Goal: Download file/media

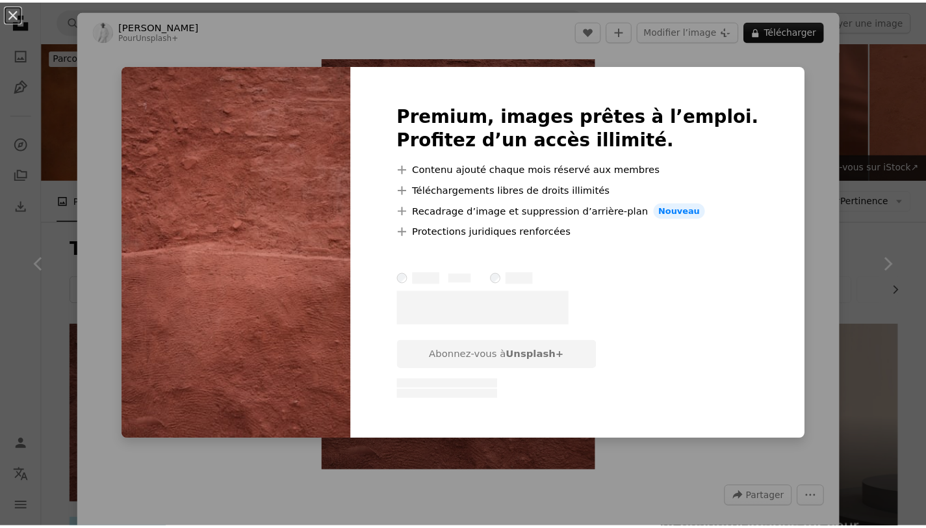
scroll to position [472, 0]
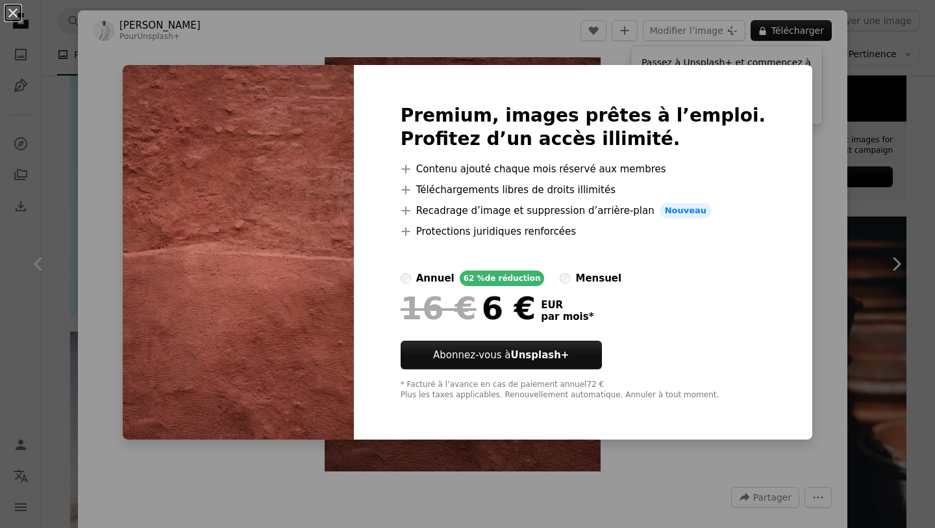
click at [464, 40] on div "An X shape Premium, images prêtes à l’emploi. Profitez d’un accès illimité. A p…" at bounding box center [467, 264] width 935 height 528
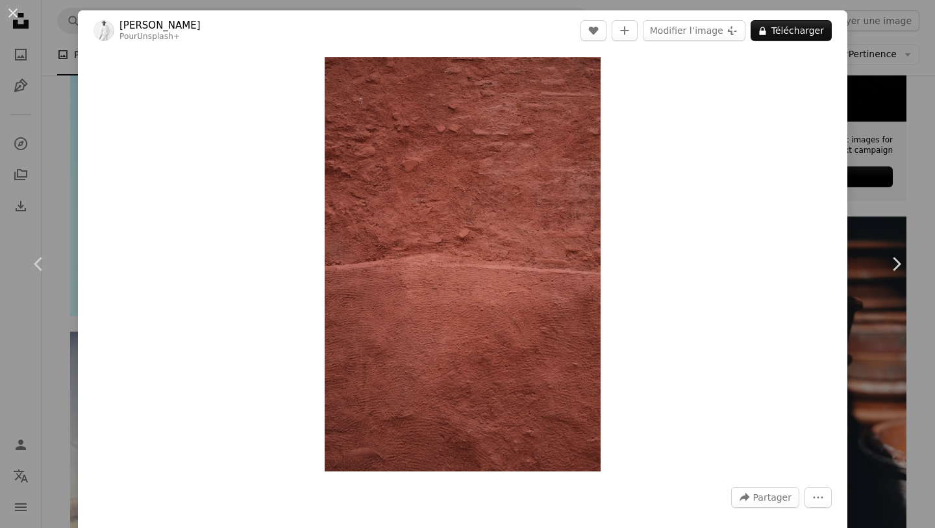
click at [59, 52] on div "An X shape Chevron left Chevron right [PERSON_NAME] Pour Unsplash+ A heart A pl…" at bounding box center [467, 264] width 935 height 528
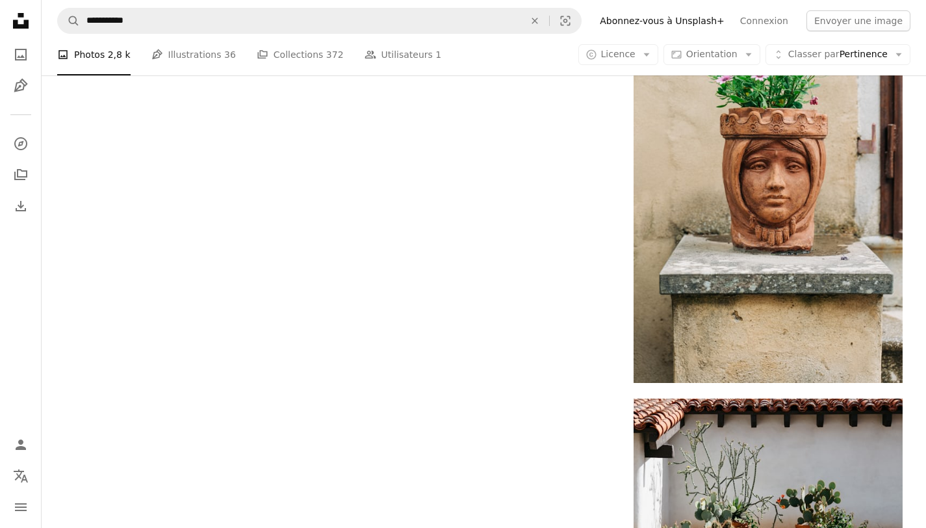
scroll to position [2362, 0]
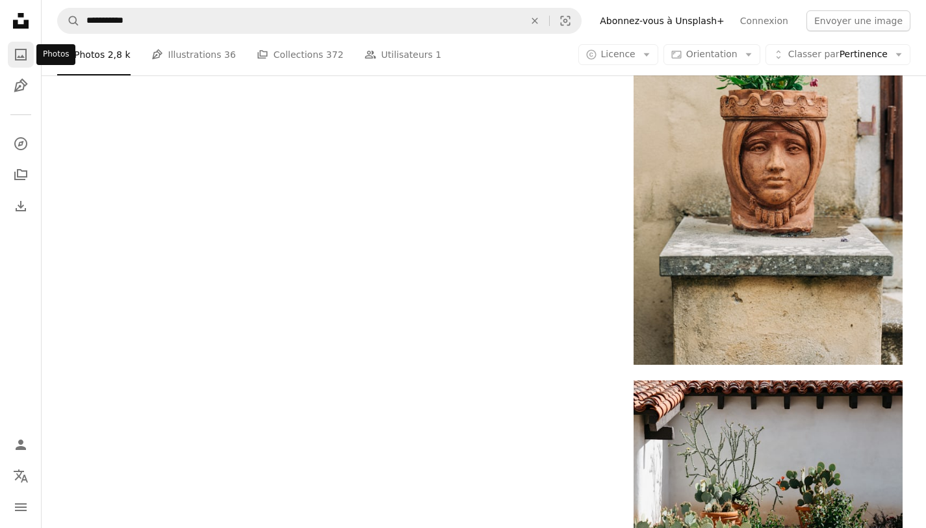
click at [22, 53] on icon "A photo" at bounding box center [21, 55] width 16 height 16
